Goal: Transaction & Acquisition: Subscribe to service/newsletter

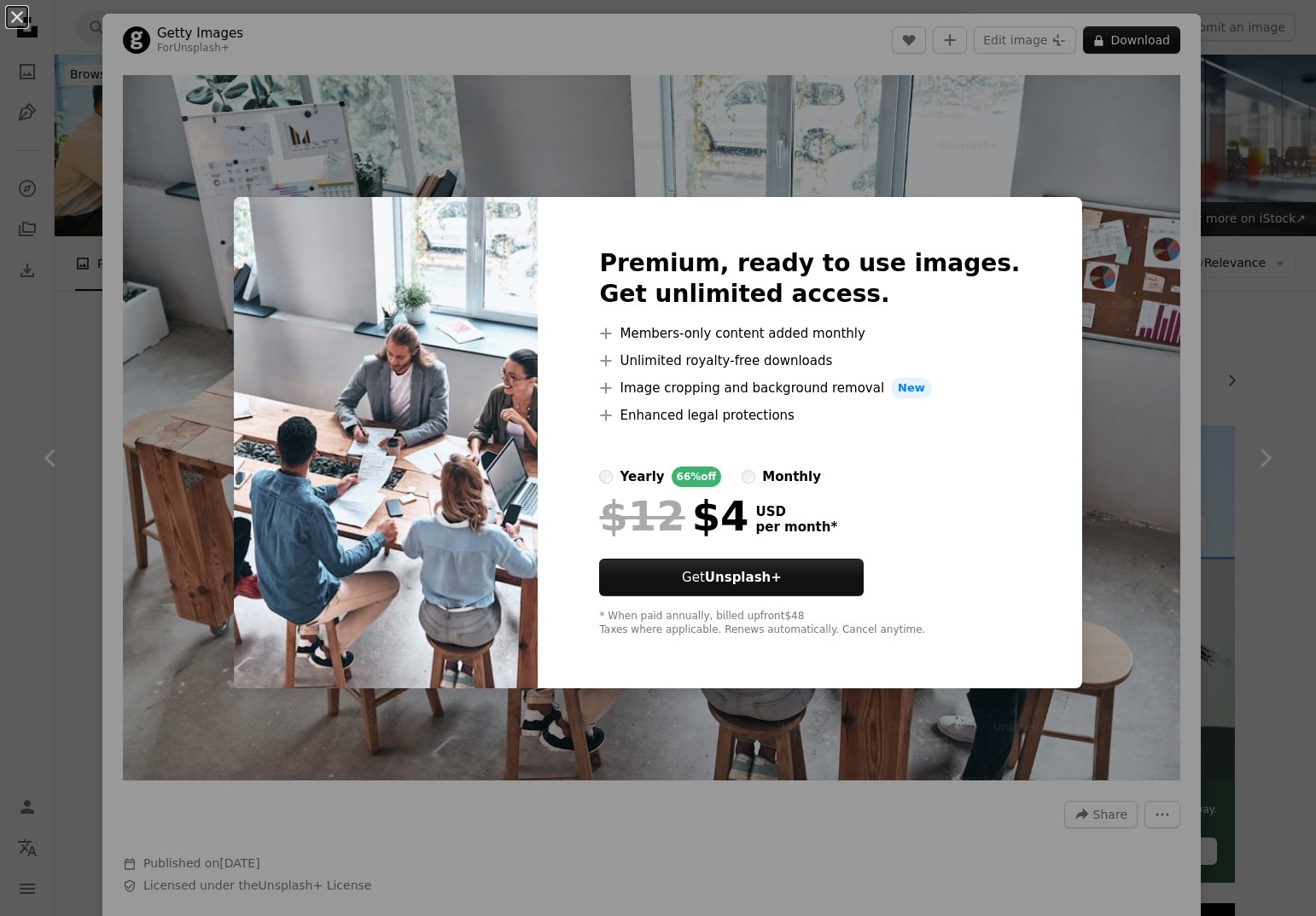
scroll to position [485, 0]
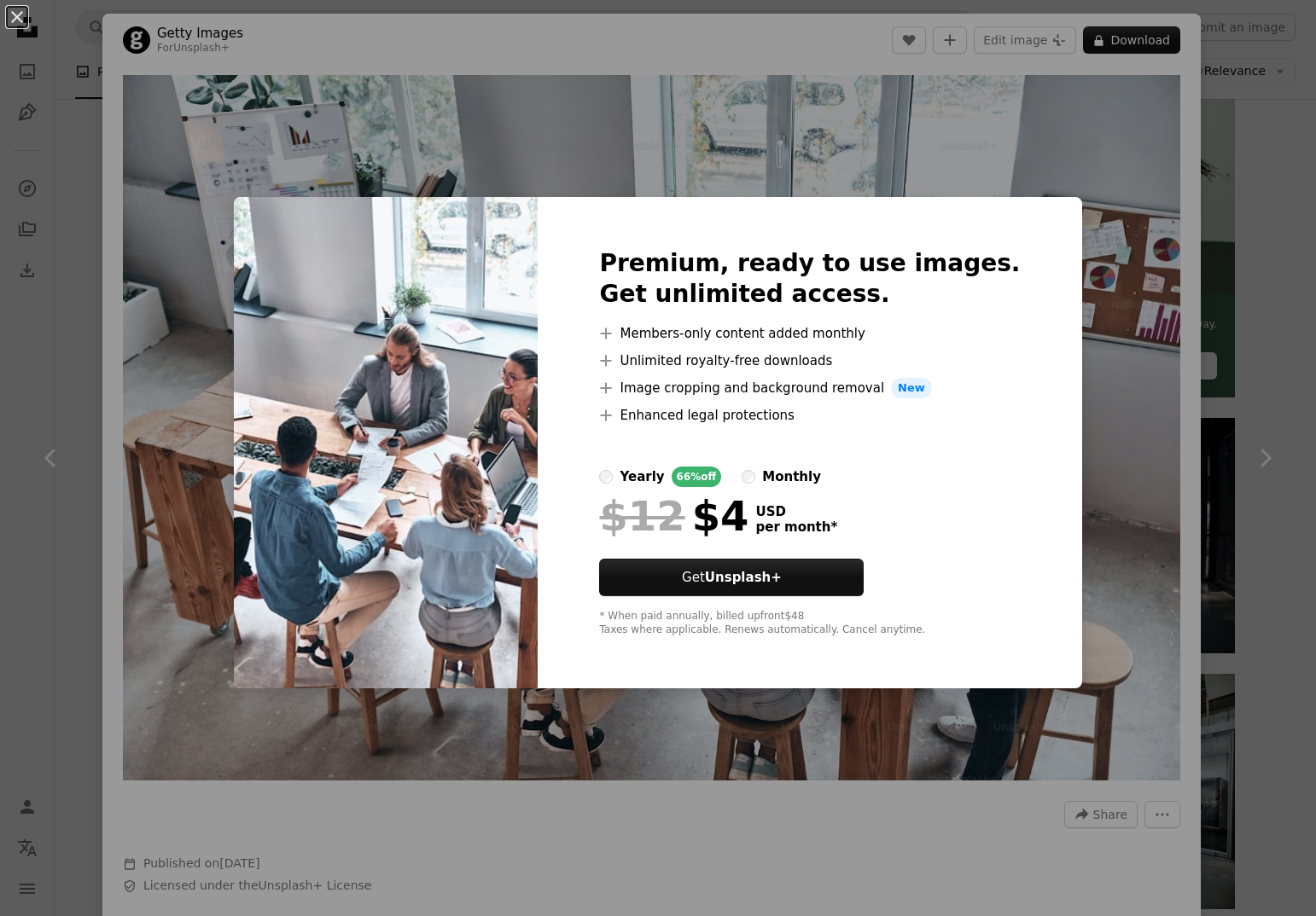
click at [821, 482] on div "monthly" at bounding box center [792, 477] width 59 height 21
click at [719, 719] on div "An X shape Premium, ready to use images. Get unlimited access. A plus sign Memb…" at bounding box center [658, 458] width 1316 height 916
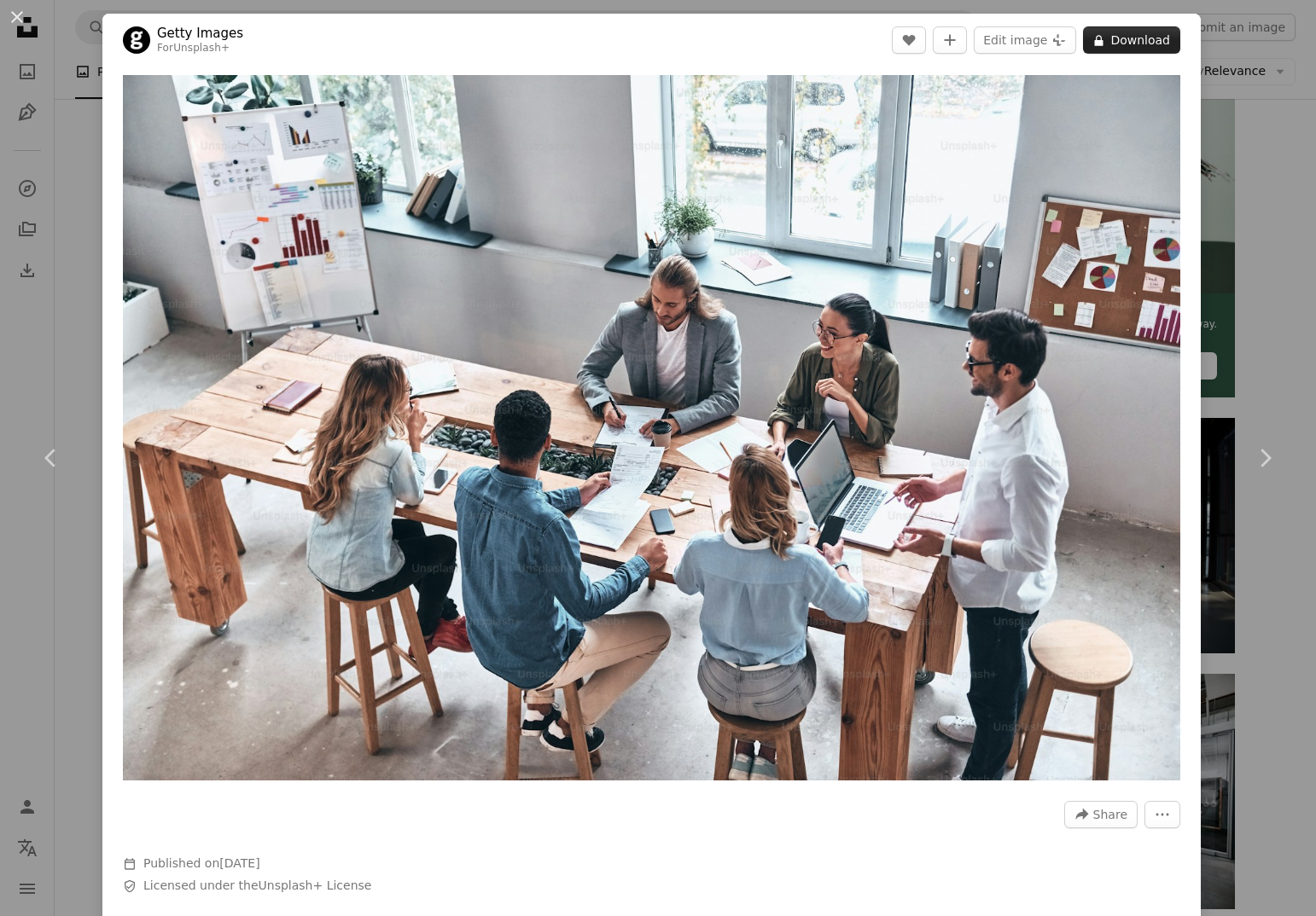
click at [1102, 41] on button "A lock Download" at bounding box center [1131, 40] width 97 height 28
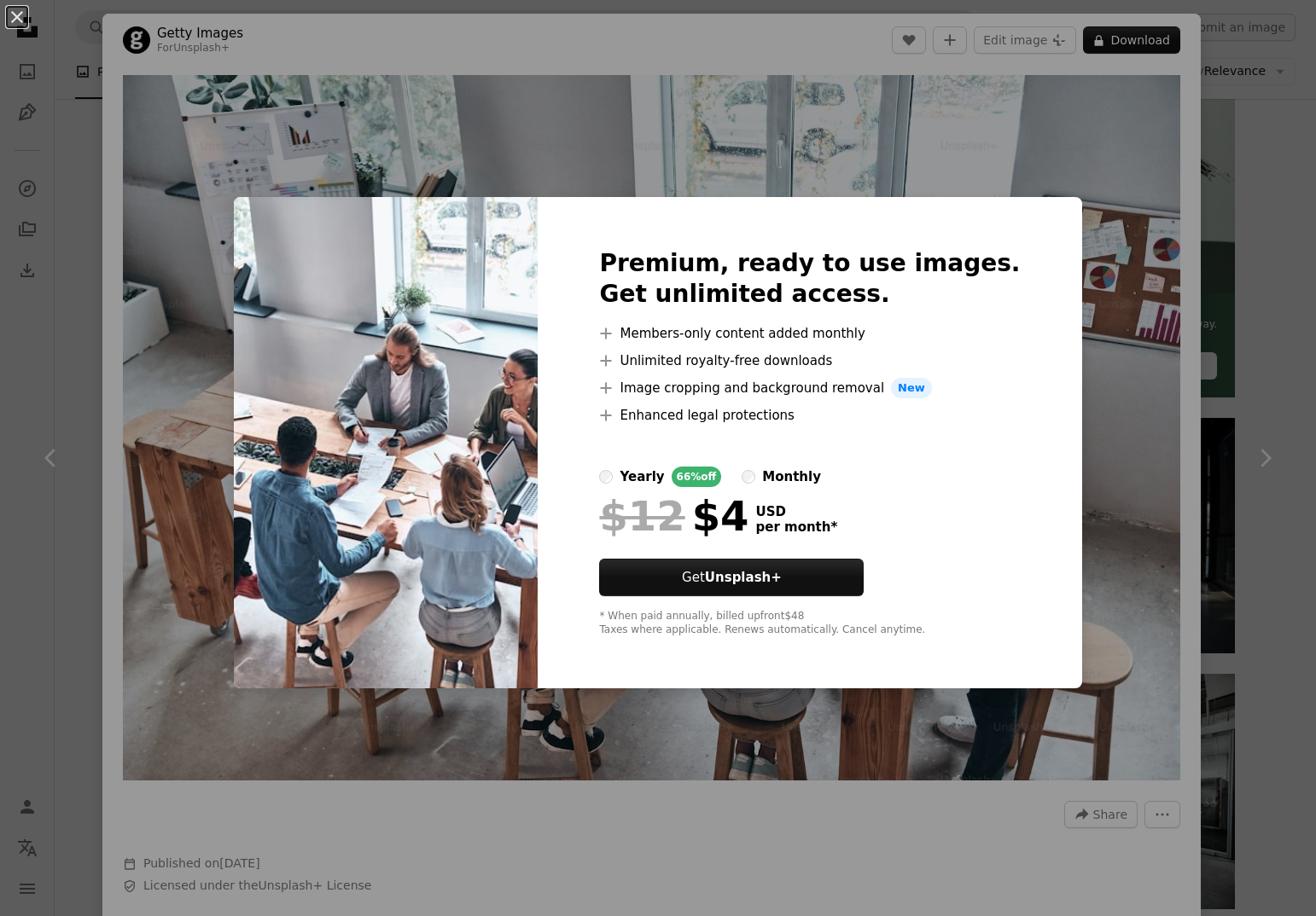
click at [794, 480] on div "monthly" at bounding box center [792, 477] width 59 height 21
click at [1085, 473] on div "An X shape Premium, ready to use images. Get unlimited access. A plus sign Memb…" at bounding box center [658, 458] width 1316 height 916
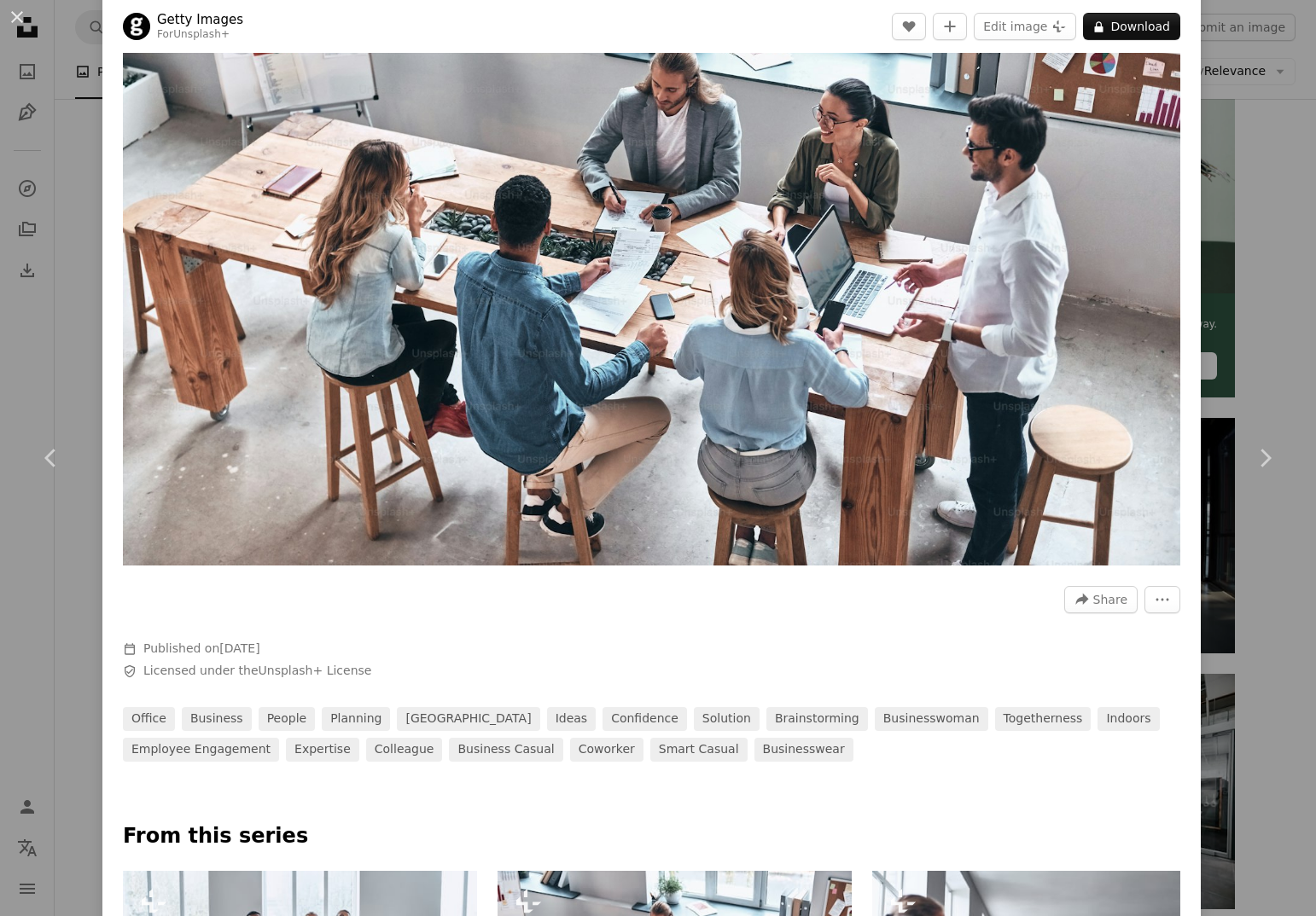
scroll to position [175, 0]
